Goal: Task Accomplishment & Management: Manage account settings

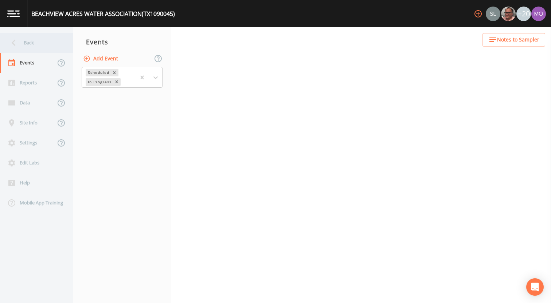
click at [47, 45] on div "Back" at bounding box center [33, 43] width 66 height 20
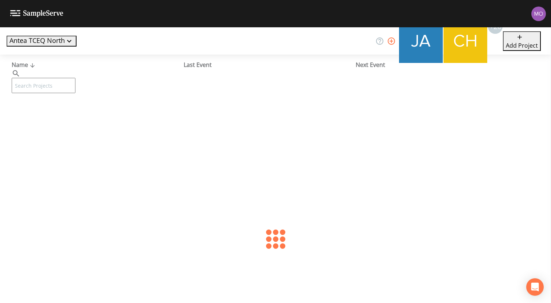
click at [64, 78] on input "text" at bounding box center [44, 85] width 64 height 15
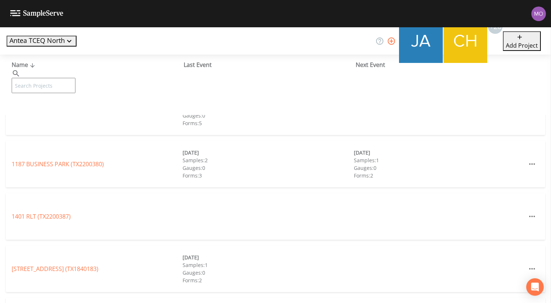
paste input "TX0010007"
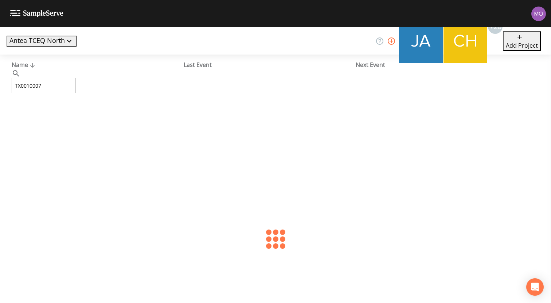
type input "TX0010007"
click at [64, 112] on link "[GEOGRAPHIC_DATA] PLANT 1 (TX0010007)" at bounding box center [70, 112] width 117 height 8
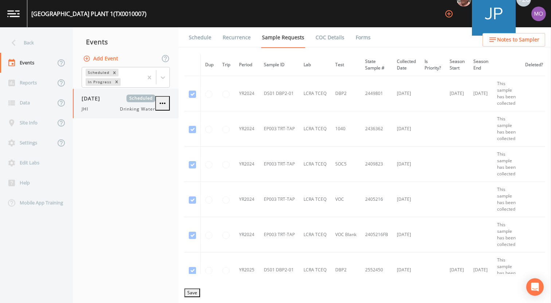
click at [102, 103] on div "[DATE] Scheduled JHI Drinking Water" at bounding box center [119, 104] width 74 height 18
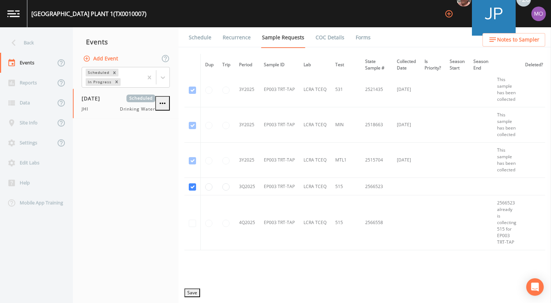
scroll to position [460, 0]
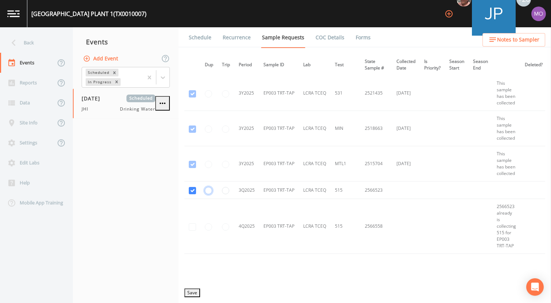
click at [206, 188] on input "radio" at bounding box center [208, 190] width 7 height 7
radio input "true"
click at [194, 290] on button "Save" at bounding box center [192, 293] width 16 height 9
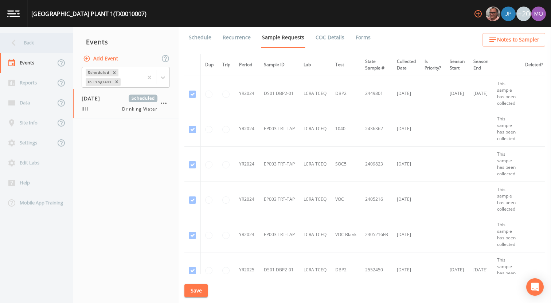
click at [44, 42] on div "Back" at bounding box center [33, 43] width 66 height 20
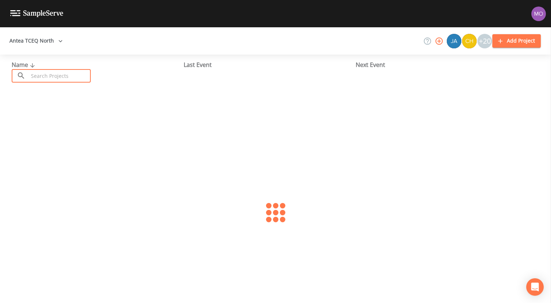
click at [57, 78] on input "text" at bounding box center [59, 75] width 62 height 13
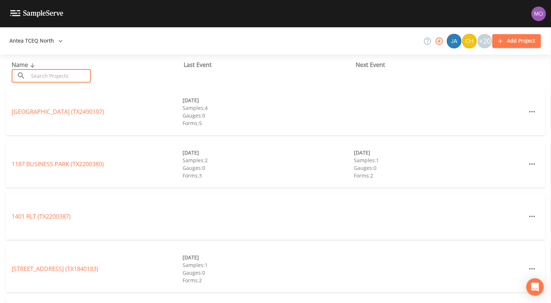
paste input "TX1840021"
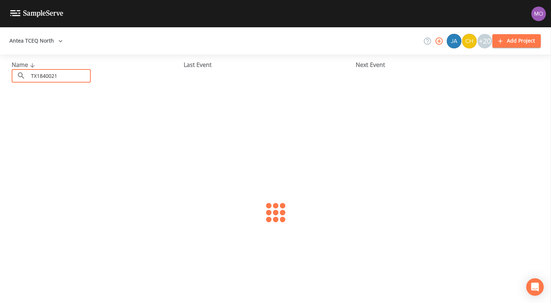
type input "TX1840021"
click at [69, 111] on link "SHANGRI LA SUBDIVISION (TX1840021)" at bounding box center [64, 112] width 105 height 8
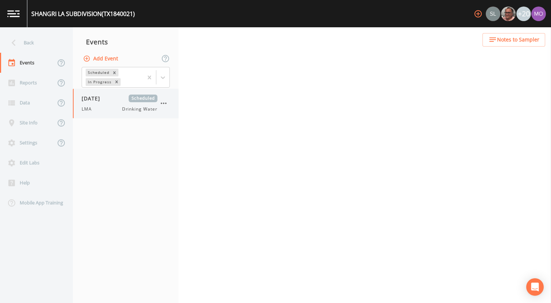
click at [104, 107] on div "LMA Drinking Water" at bounding box center [120, 109] width 76 height 7
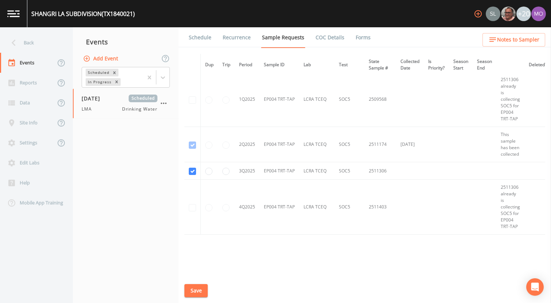
scroll to position [1544, 0]
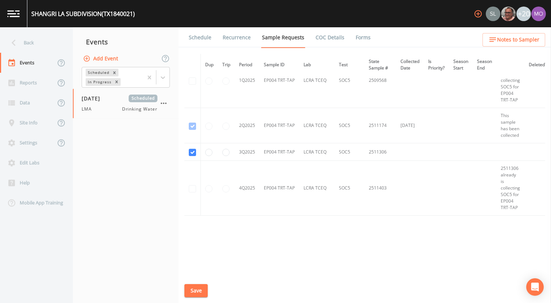
click at [221, 150] on td at bounding box center [226, 152] width 17 height 17
click at [223, 150] on input "radio" at bounding box center [225, 152] width 7 height 7
radio input "true"
click at [194, 292] on button "Save" at bounding box center [195, 291] width 23 height 13
